Goal: Information Seeking & Learning: Check status

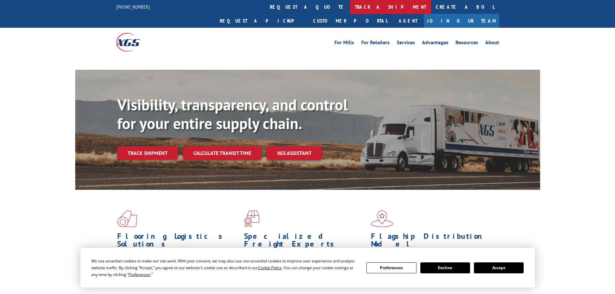
click at [350, 4] on link "track a shipment" at bounding box center [390, 7] width 81 height 14
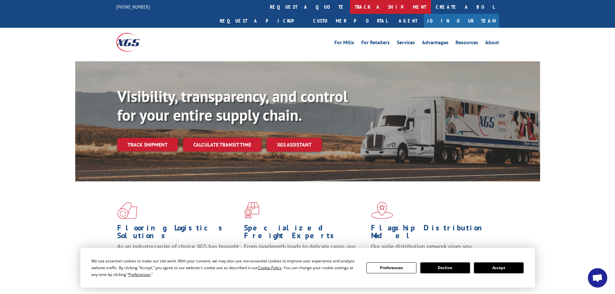
click at [350, 10] on link "track a shipment" at bounding box center [390, 7] width 81 height 14
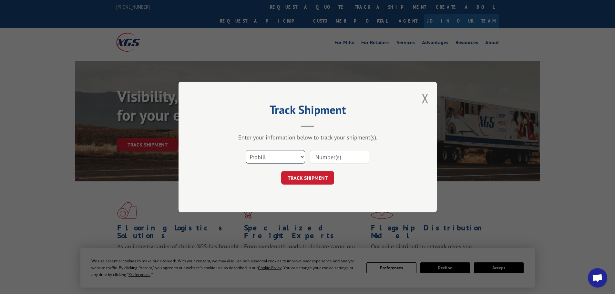
click at [267, 152] on select "Select category... Probill BOL PO" at bounding box center [275, 157] width 59 height 14
select select "bol"
click at [246, 150] on select "Select category... Probill BOL PO" at bounding box center [275, 157] width 59 height 14
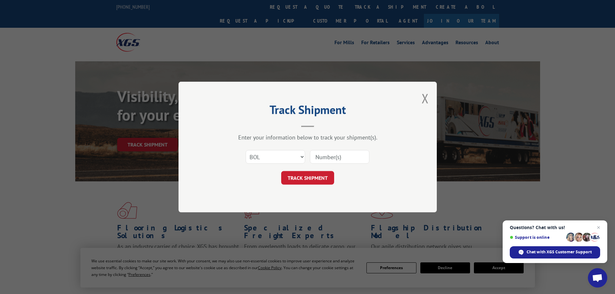
click at [334, 158] on input at bounding box center [339, 157] width 59 height 14
type input "17095966"
click at [281, 171] on button "TRACK SHIPMENT" at bounding box center [307, 178] width 53 height 14
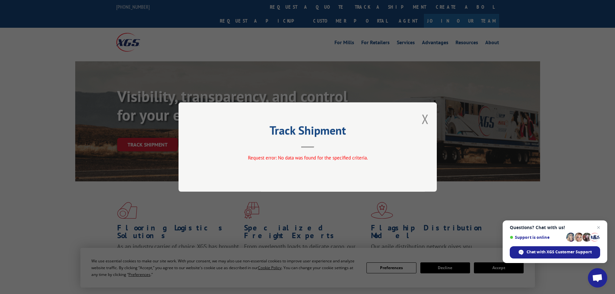
click at [343, 74] on div "Track Shipment Request error: No data was found for the specified criteria." at bounding box center [307, 147] width 615 height 294
click at [280, 7] on div "Track Shipment Request error: No data was found for the specified criteria." at bounding box center [307, 147] width 615 height 294
click at [427, 120] on button "Close modal" at bounding box center [424, 118] width 7 height 17
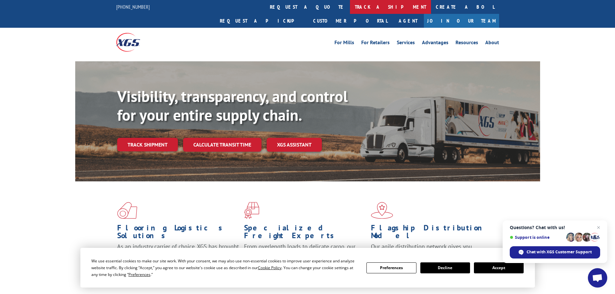
click at [350, 13] on link "track a shipment" at bounding box center [390, 7] width 81 height 14
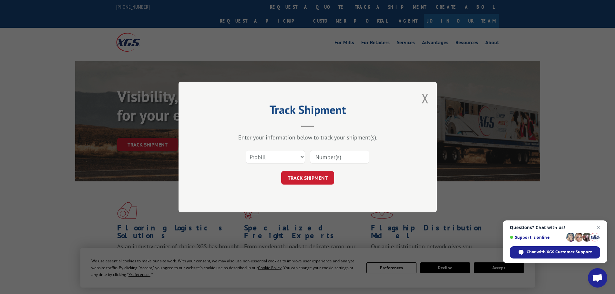
click at [330, 157] on input at bounding box center [339, 157] width 59 height 14
paste input "17095966"
type input "17095966"
click at [281, 171] on button "TRACK SHIPMENT" at bounding box center [307, 178] width 53 height 14
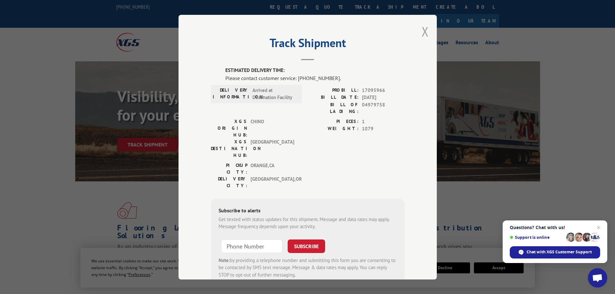
click at [421, 36] on button "Close modal" at bounding box center [424, 31] width 7 height 17
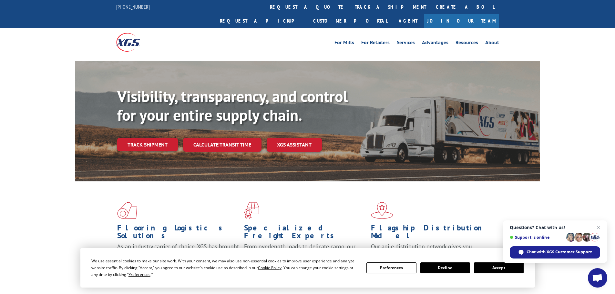
click at [600, 228] on span "Close chat" at bounding box center [598, 228] width 8 height 8
